Goal: Book appointment/travel/reservation

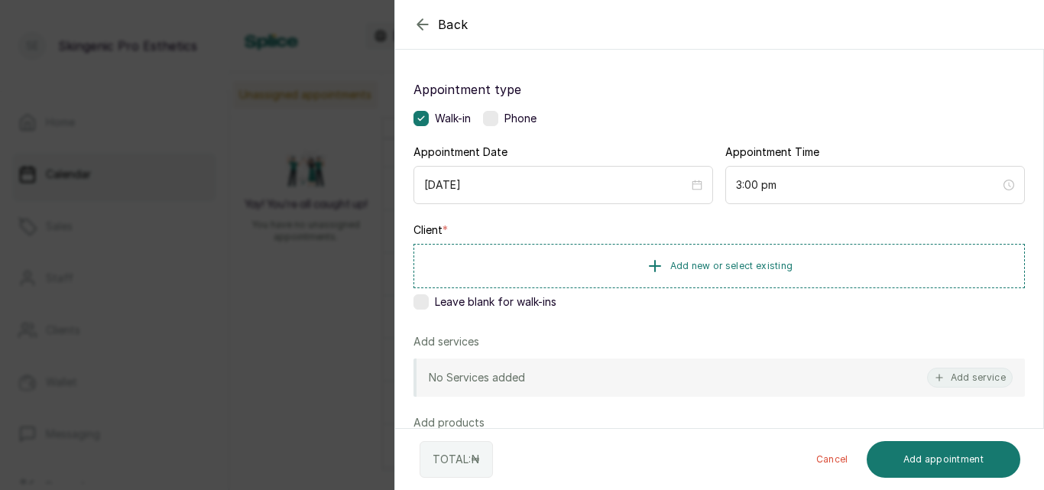
scroll to position [98, 0]
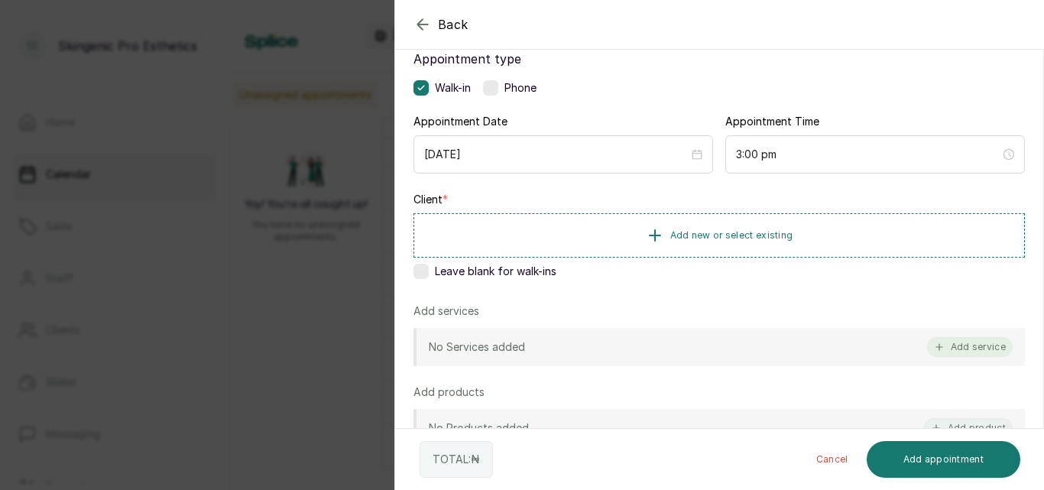
click at [968, 338] on button "Add service" at bounding box center [970, 347] width 86 height 20
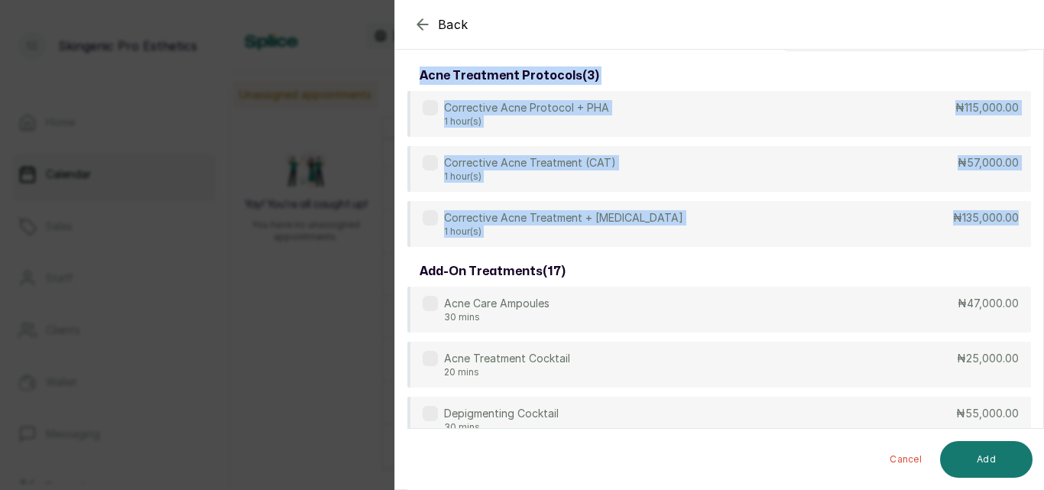
scroll to position [0, 0]
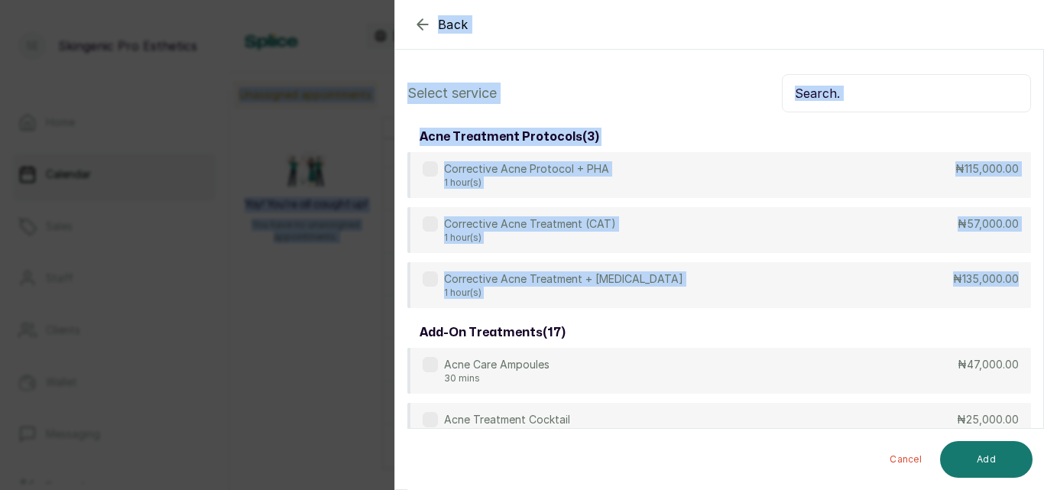
drag, startPoint x: 1043, startPoint y: 199, endPoint x: 1043, endPoint y: -66, distance: 265.1
click at [1043, 0] on html "SE Skingenic Pro Esthetics Home Calendar Sales Staff Clients Wallet Messaging R…" at bounding box center [522, 245] width 1044 height 490
click at [895, 92] on input "text" at bounding box center [906, 93] width 249 height 38
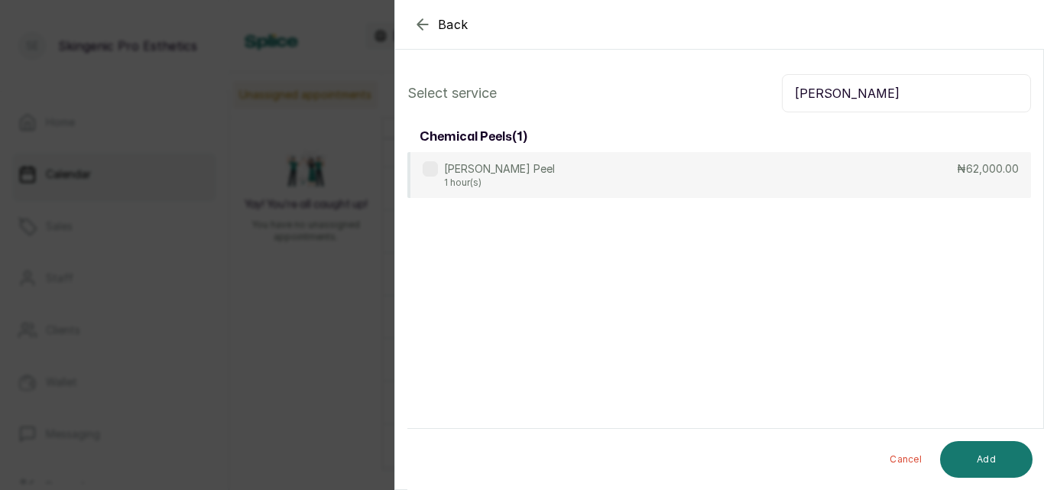
type input "[PERSON_NAME]"
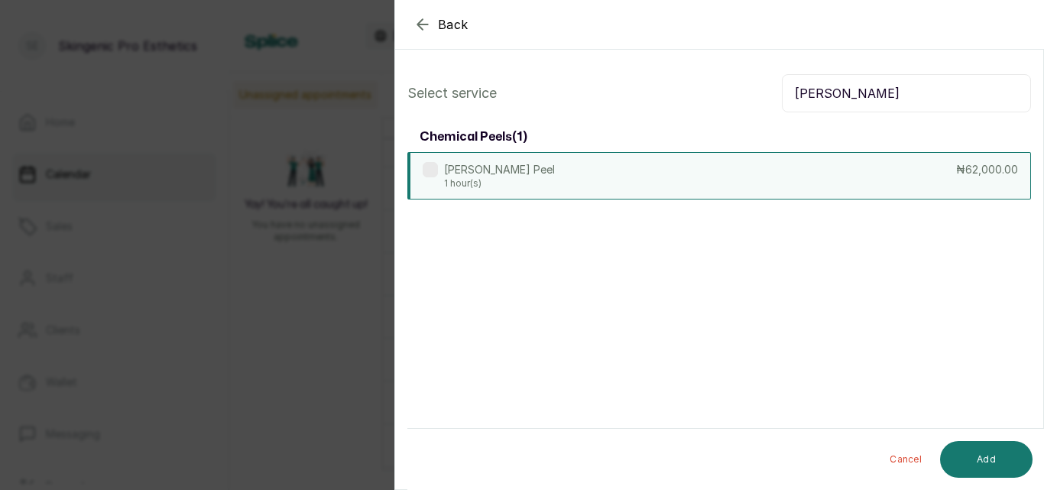
click at [426, 161] on div "Jessners Peel 1 hour(s) ₦62,000.00" at bounding box center [719, 175] width 624 height 47
click at [976, 462] on button "Add" at bounding box center [986, 459] width 92 height 37
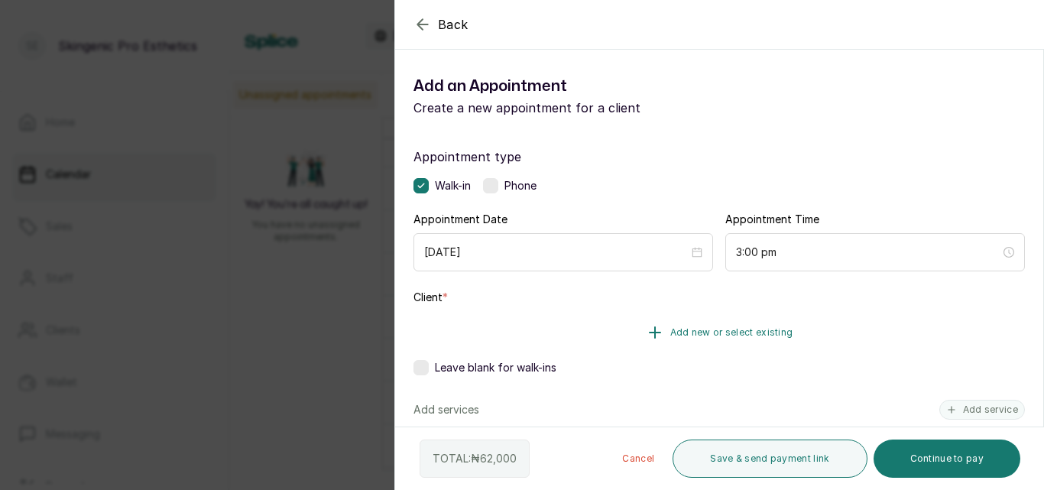
click at [649, 329] on icon "button" at bounding box center [654, 332] width 11 height 11
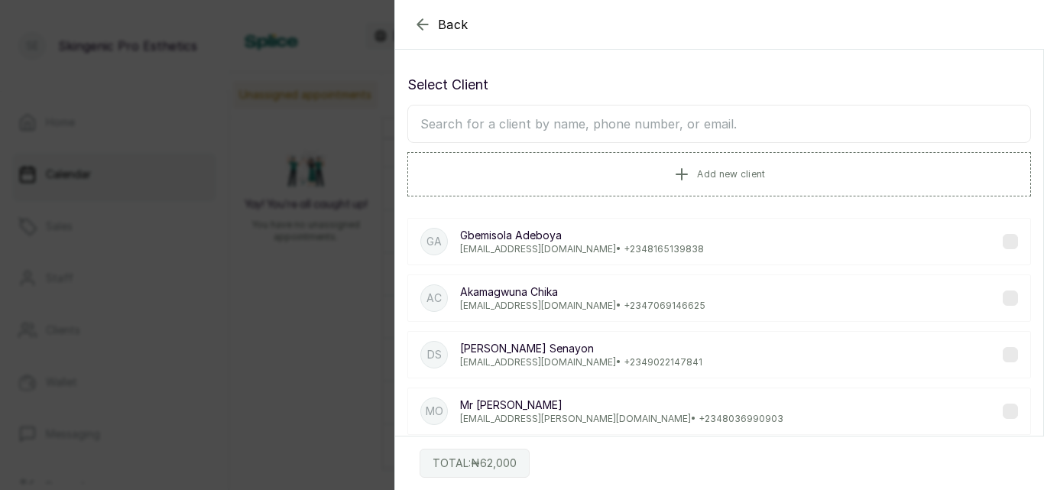
click at [699, 125] on input "text" at bounding box center [719, 124] width 624 height 38
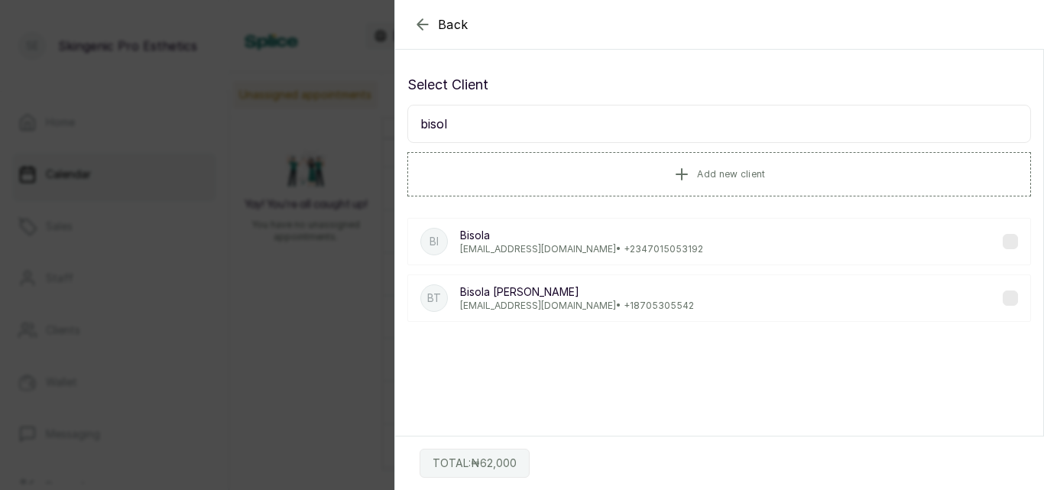
type input "bisol"
click at [750, 240] on div "Bi Bisola [EMAIL_ADDRESS][DOMAIN_NAME] • [PHONE_NUMBER]" at bounding box center [719, 241] width 624 height 47
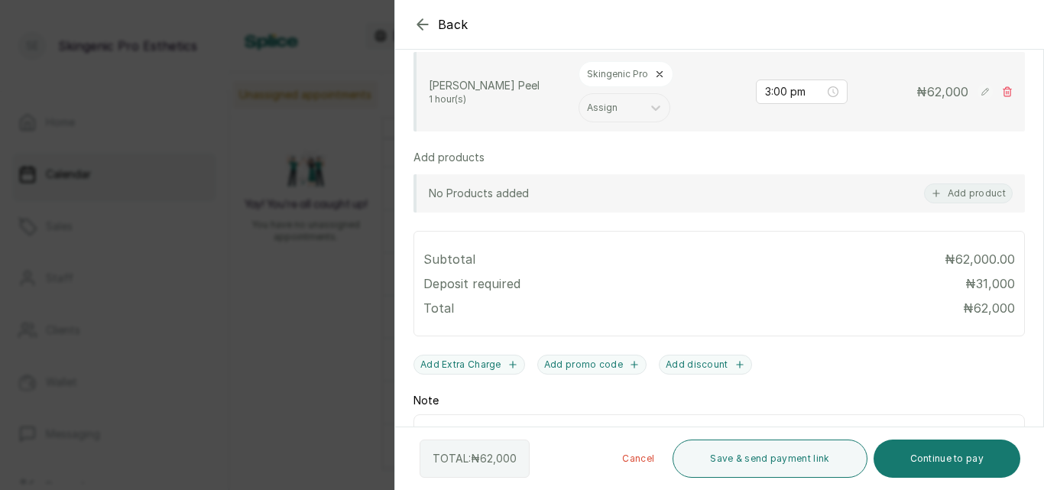
scroll to position [497, 0]
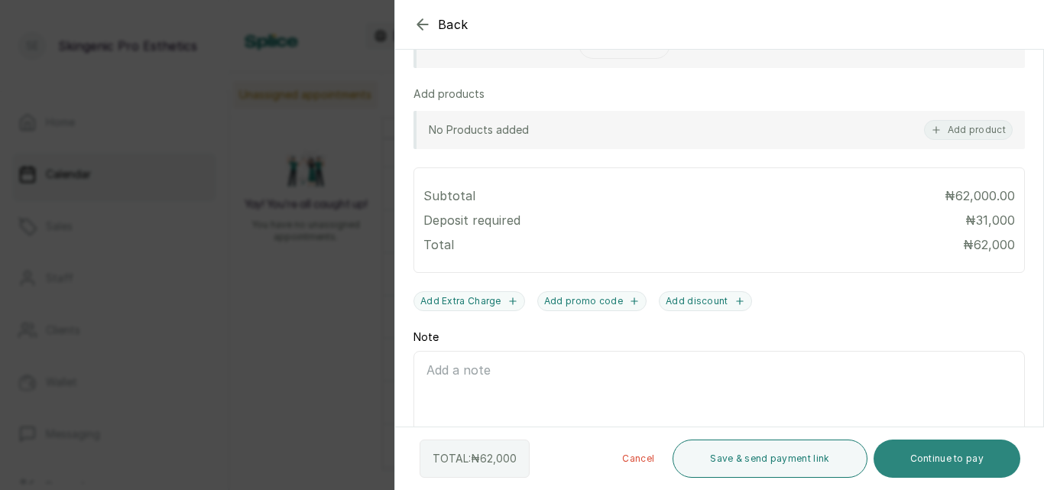
click at [928, 453] on button "Continue to pay" at bounding box center [946, 458] width 147 height 38
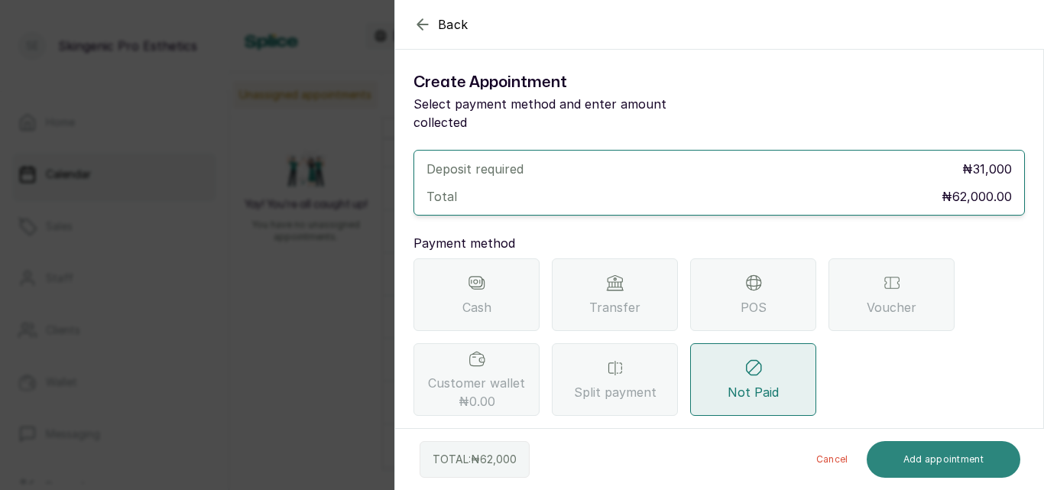
scroll to position [0, 0]
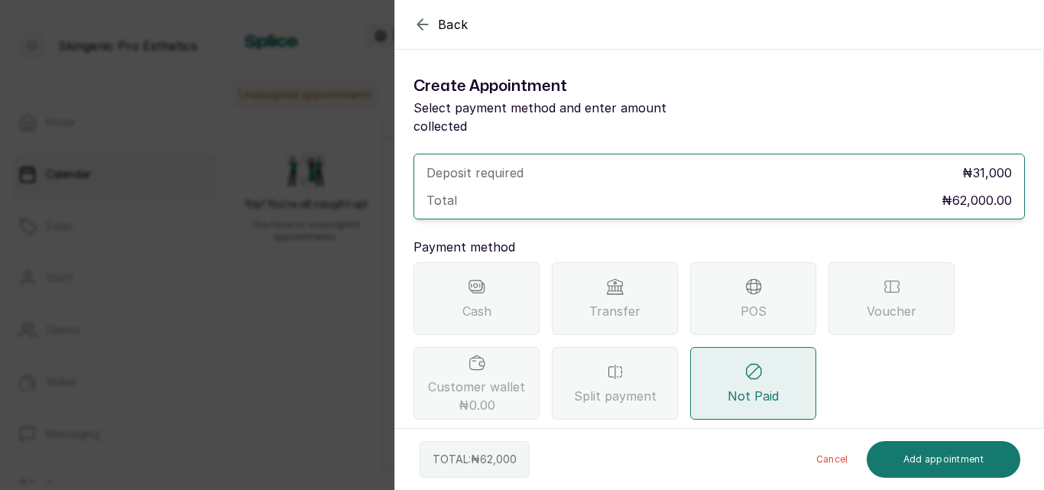
click at [633, 302] on span "Transfer" at bounding box center [614, 311] width 51 height 18
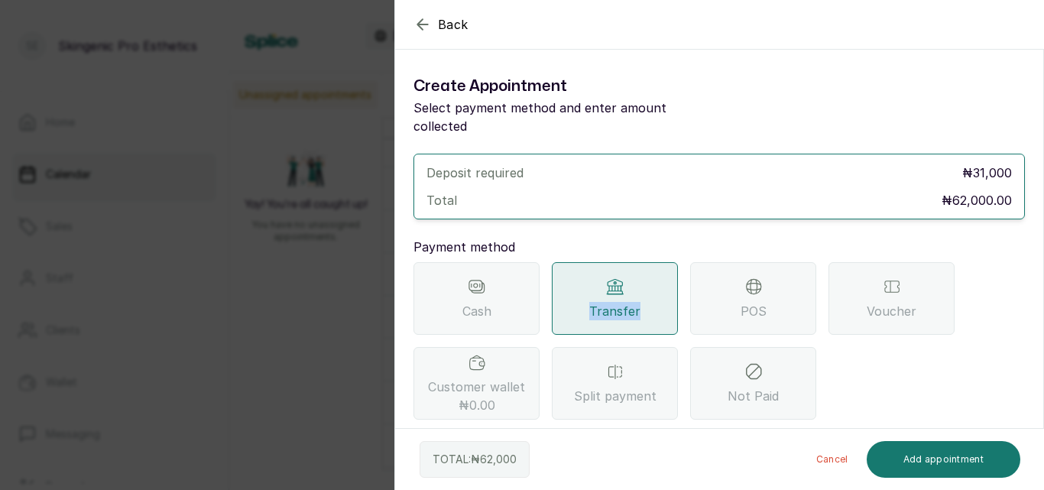
click at [633, 302] on span "Transfer" at bounding box center [614, 311] width 51 height 18
click at [646, 262] on div "Transfer" at bounding box center [615, 298] width 126 height 73
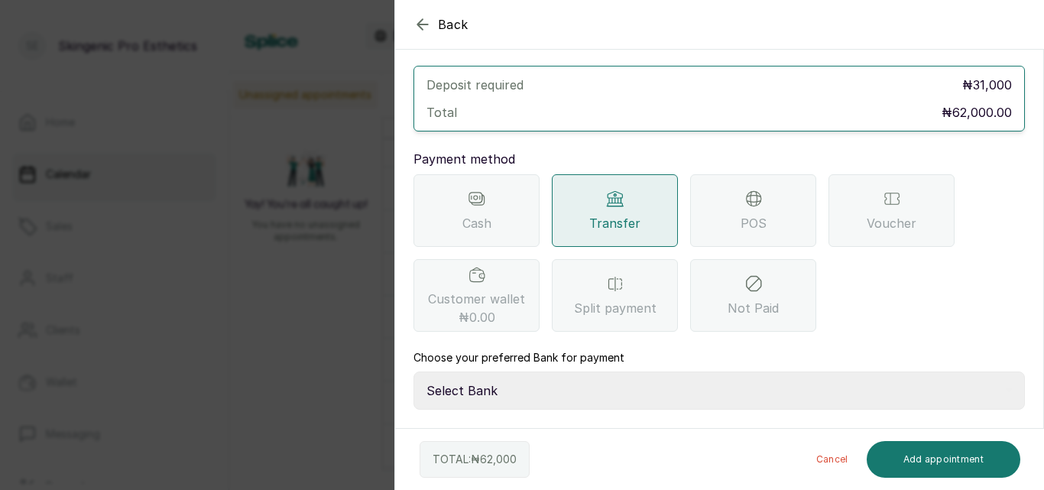
scroll to position [144, 0]
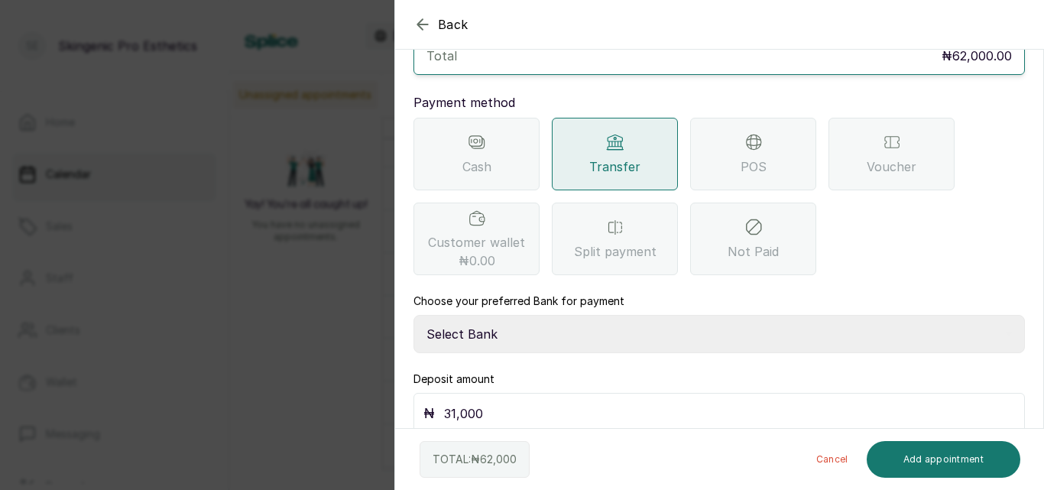
click at [821, 316] on select "Select Bank Skingenic Pro Esthetics First City Monument Bank SKINGENIC PRO ESTH…" at bounding box center [718, 334] width 611 height 38
select select "c79eea2b-aeb8-454d-b486-470d48a76130"
click at [413, 315] on select "Select Bank Skingenic Pro Esthetics First City Monument Bank SKINGENIC PRO ESTH…" at bounding box center [718, 334] width 611 height 38
click at [1041, 255] on section "Back Add Appointment Create Appointment Select payment method and enter amount …" at bounding box center [718, 245] width 649 height 490
click at [687, 403] on input "31,000" at bounding box center [729, 413] width 571 height 21
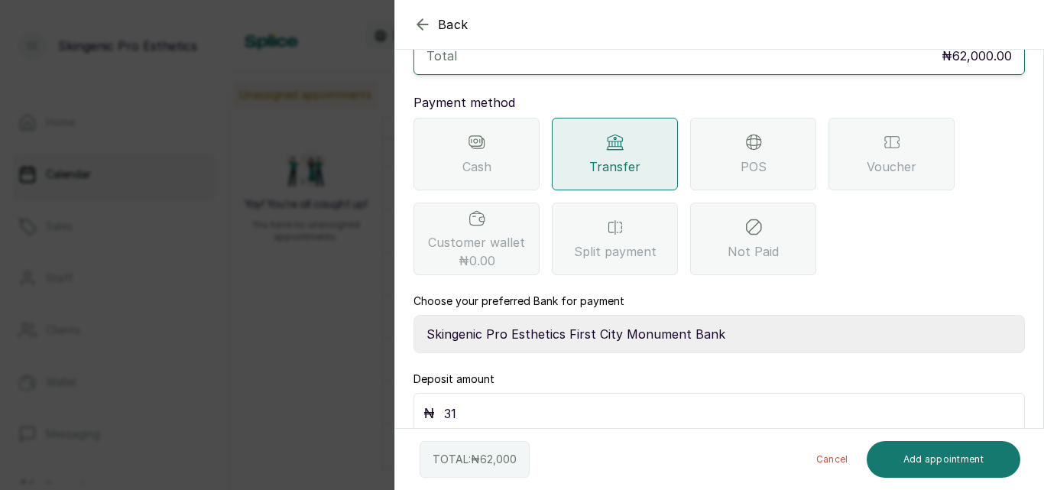
type input "3"
type input "62,000"
click at [970, 452] on button "Add appointment" at bounding box center [943, 459] width 154 height 37
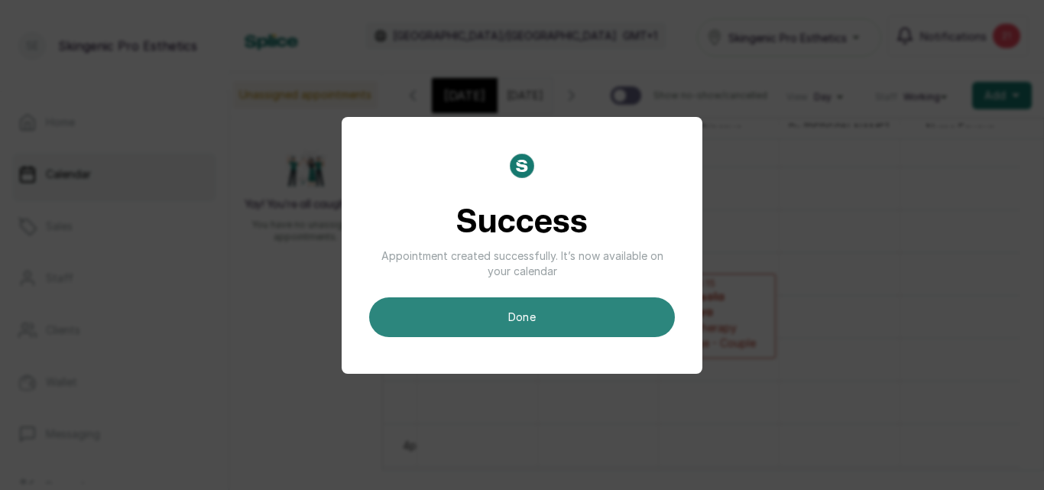
click at [616, 326] on button "done" at bounding box center [522, 317] width 306 height 40
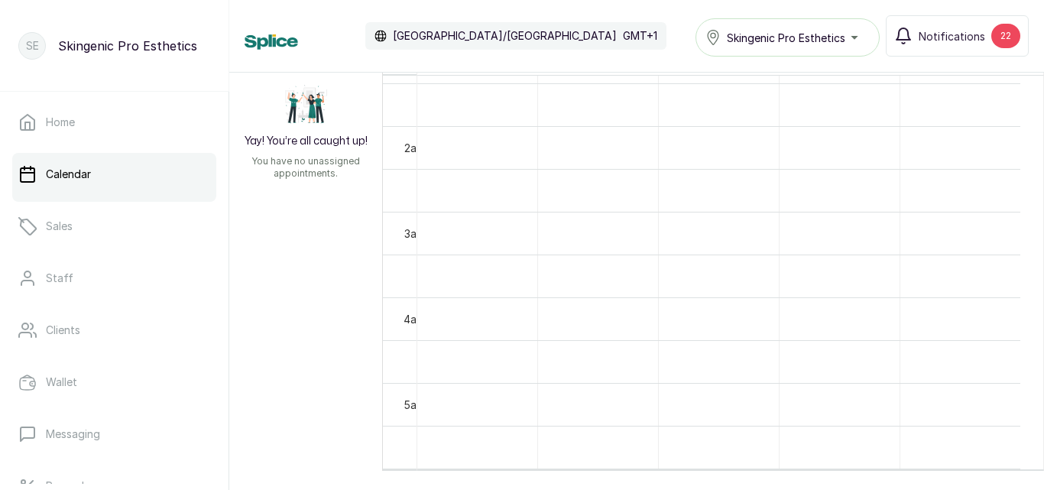
scroll to position [26, 0]
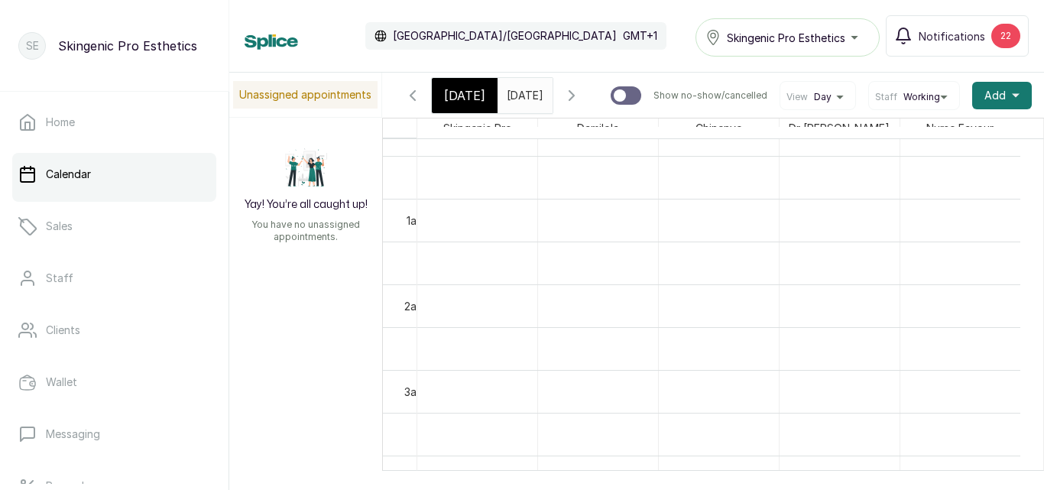
click at [546, 113] on div "[DATE] [DATE]" at bounding box center [524, 95] width 55 height 35
click at [523, 102] on input "[DATE]" at bounding box center [510, 92] width 24 height 26
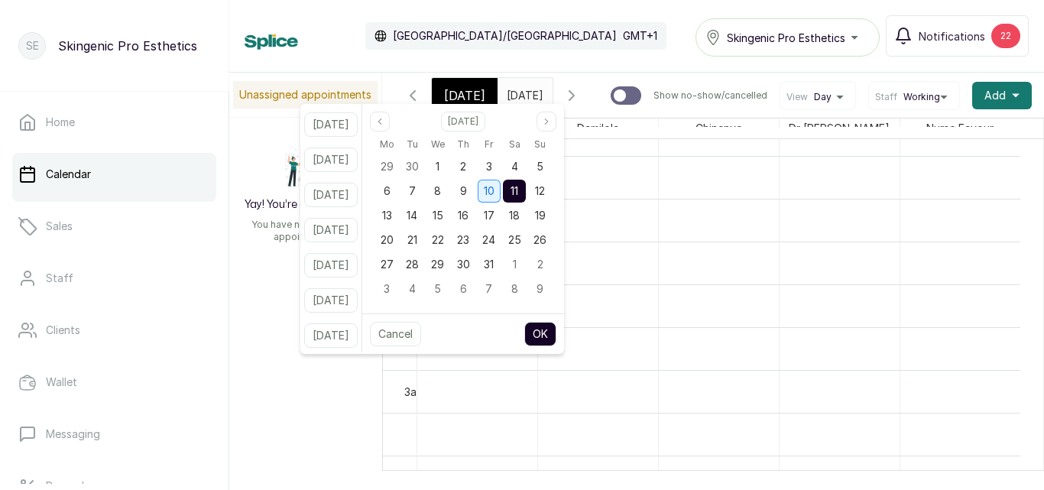
click at [494, 188] on span "10" at bounding box center [489, 190] width 11 height 13
click at [549, 338] on button "OK" at bounding box center [540, 334] width 32 height 24
type input "[DATE]"
